Goal: Information Seeking & Learning: Understand process/instructions

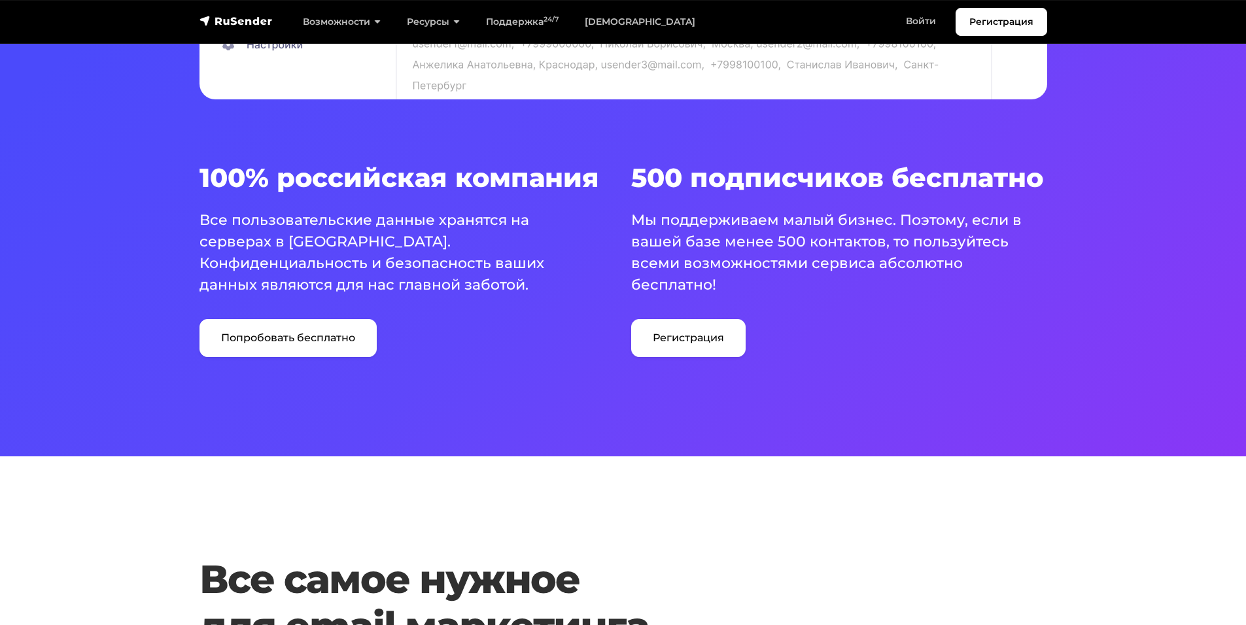
scroll to position [916, 0]
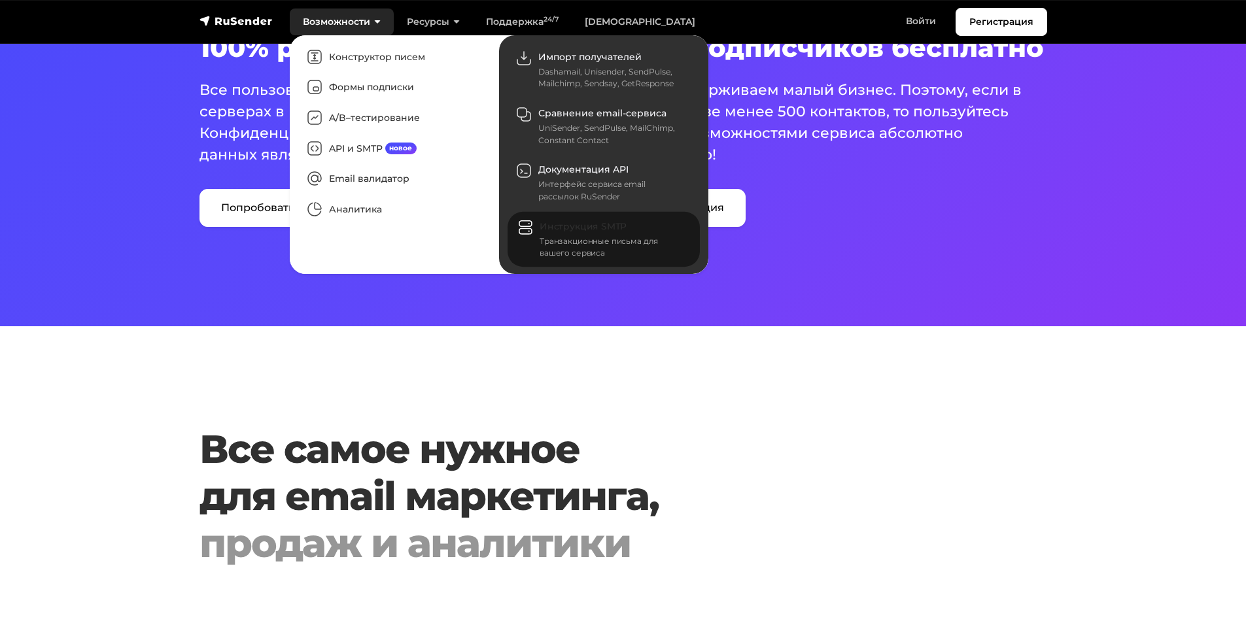
click at [549, 222] on span "Инструкция SMTP" at bounding box center [583, 226] width 87 height 12
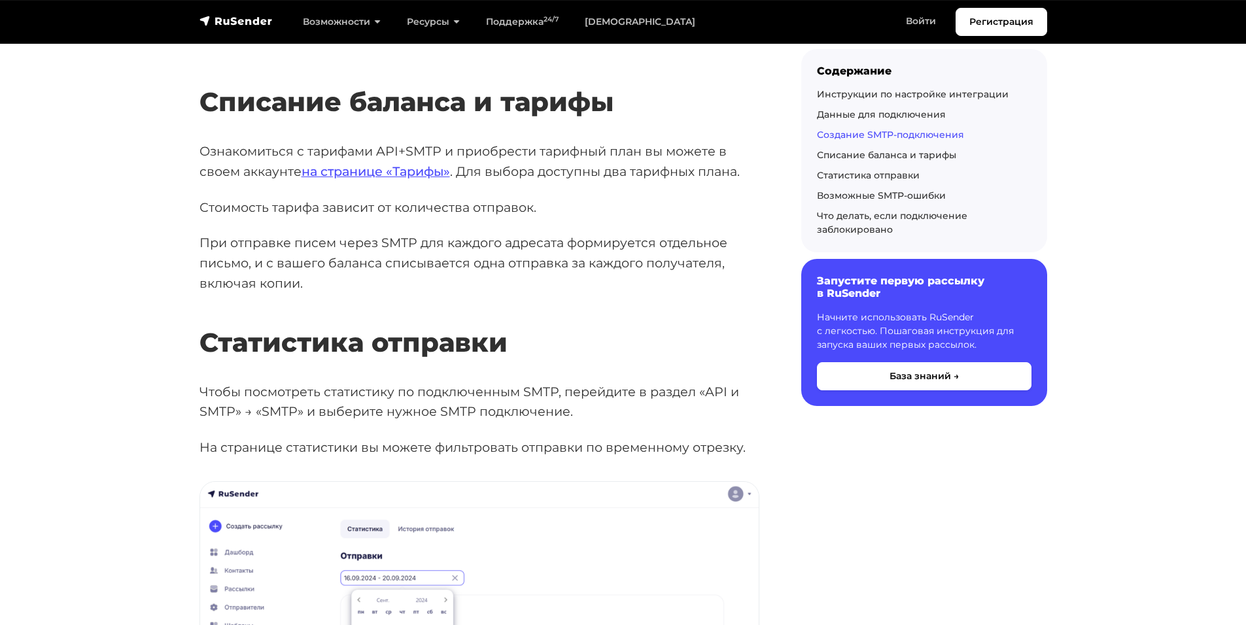
scroll to position [2813, 0]
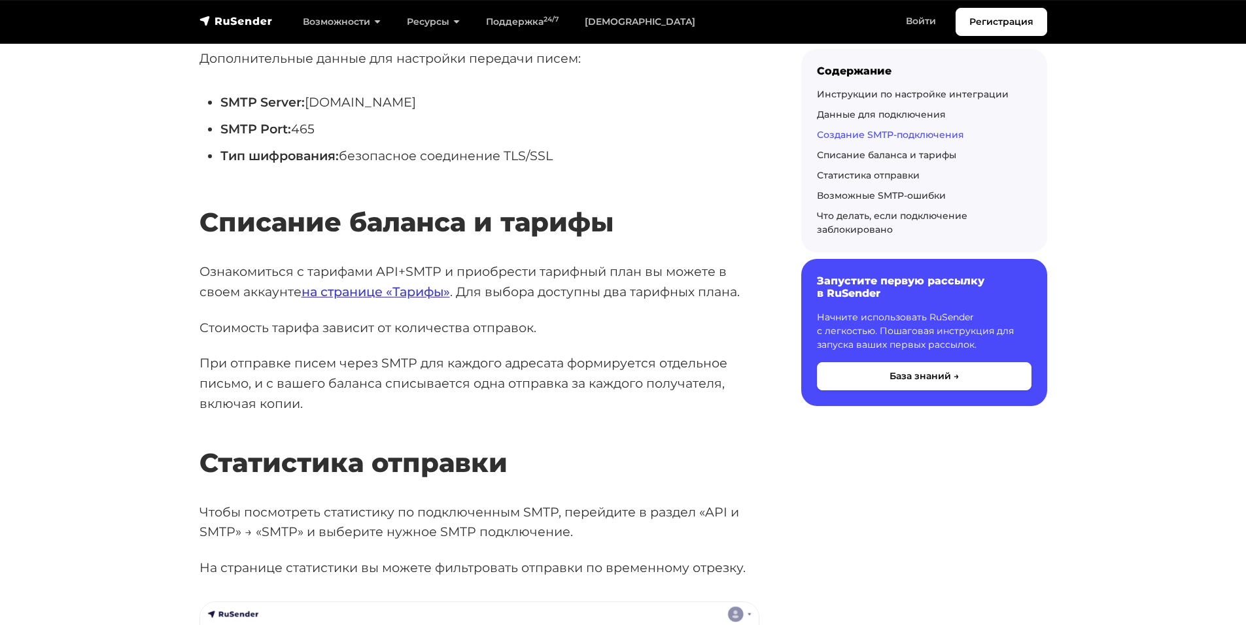
click at [399, 284] on link "на странице «Тарифы»" at bounding box center [376, 292] width 148 height 16
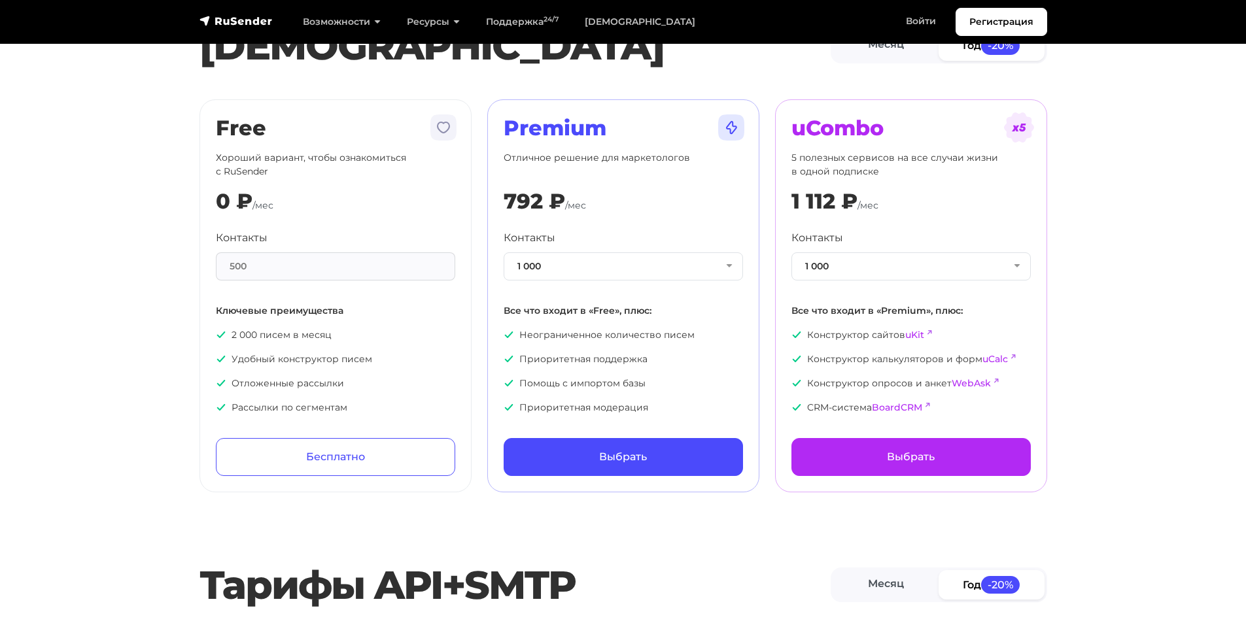
click at [401, 265] on div "500" at bounding box center [335, 266] width 239 height 28
click at [720, 270] on button "1 000" at bounding box center [623, 266] width 239 height 28
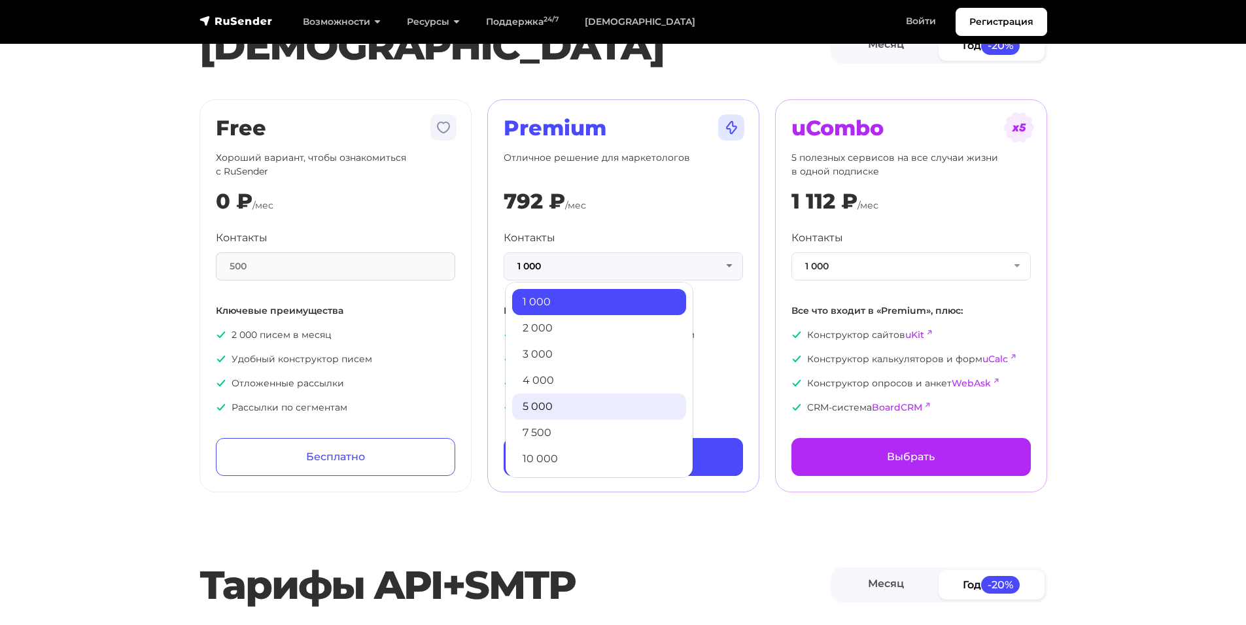
click at [588, 398] on link "5 000" at bounding box center [599, 407] width 174 height 26
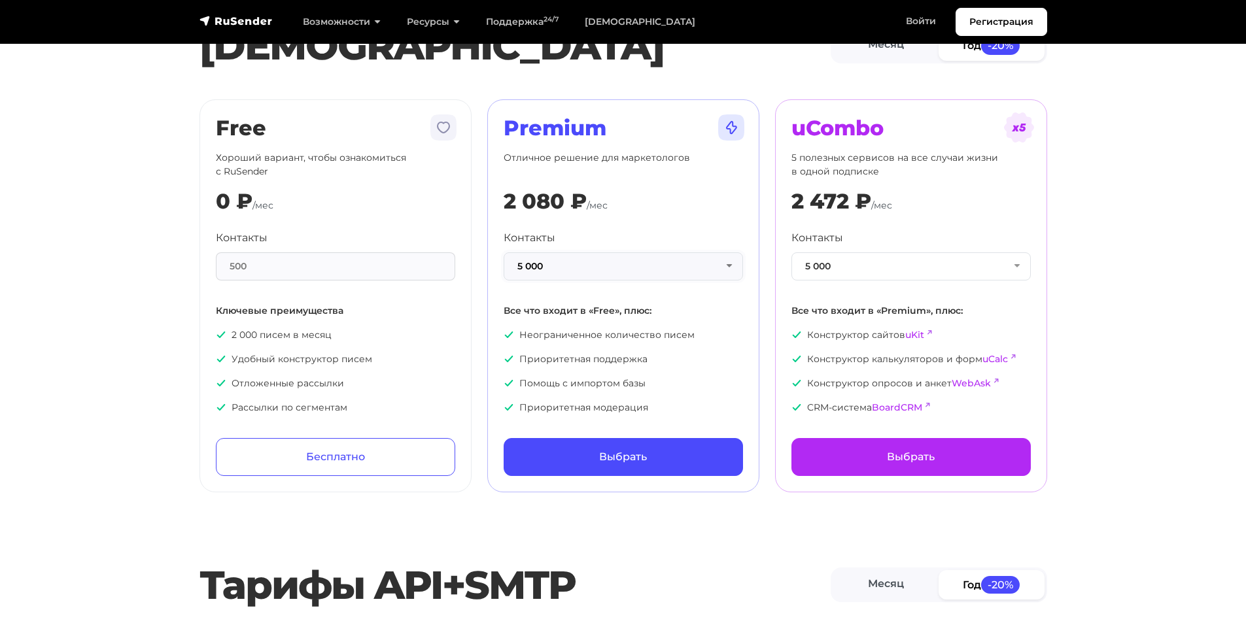
click at [627, 273] on button "5 000" at bounding box center [623, 266] width 239 height 28
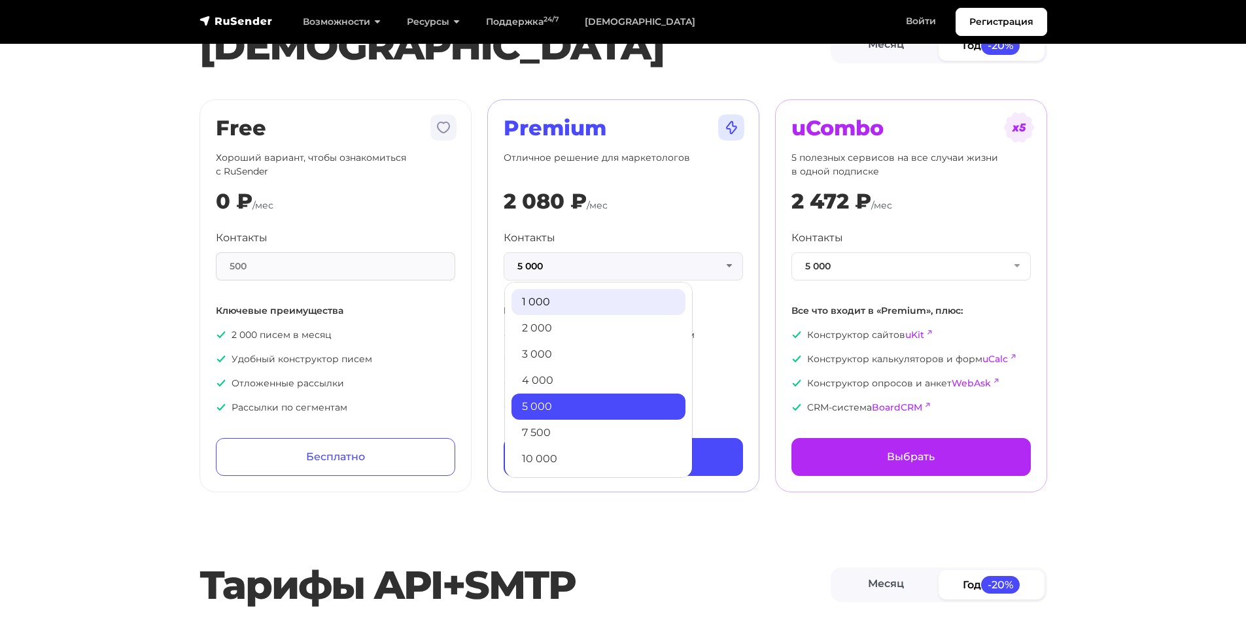
click at [623, 300] on link "1 000" at bounding box center [599, 302] width 174 height 26
